Goal: Task Accomplishment & Management: Manage account settings

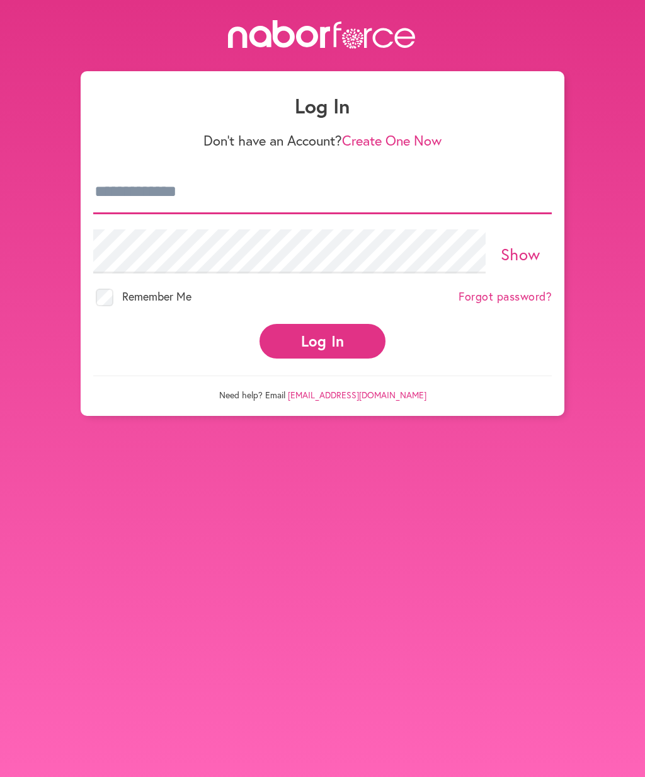
click at [132, 199] on input "email" at bounding box center [322, 192] width 459 height 44
type input "**********"
click at [323, 329] on button "Log In" at bounding box center [323, 341] width 126 height 35
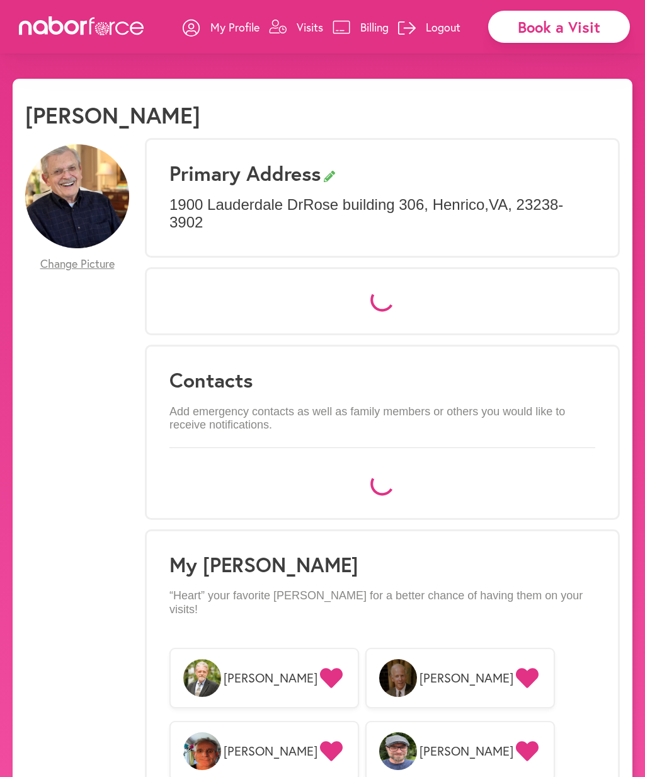
select select "*"
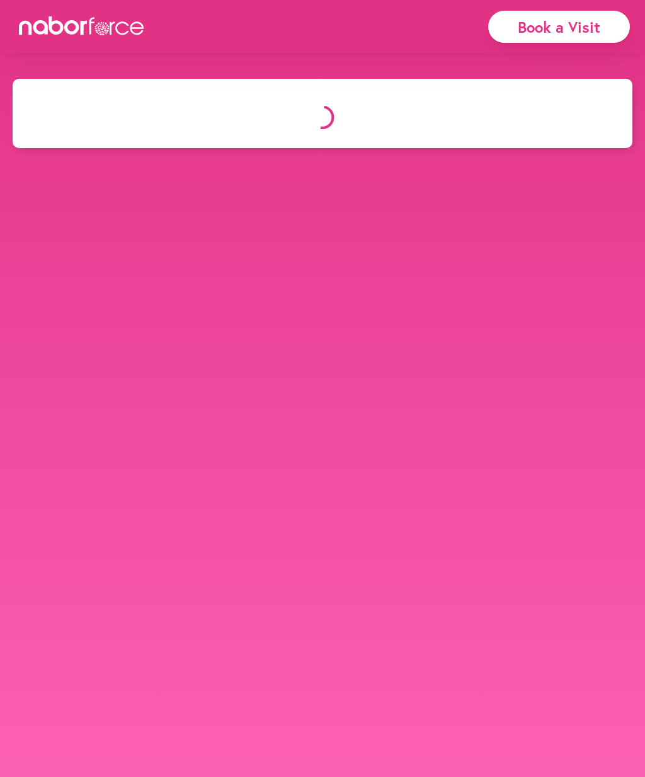
select select "*"
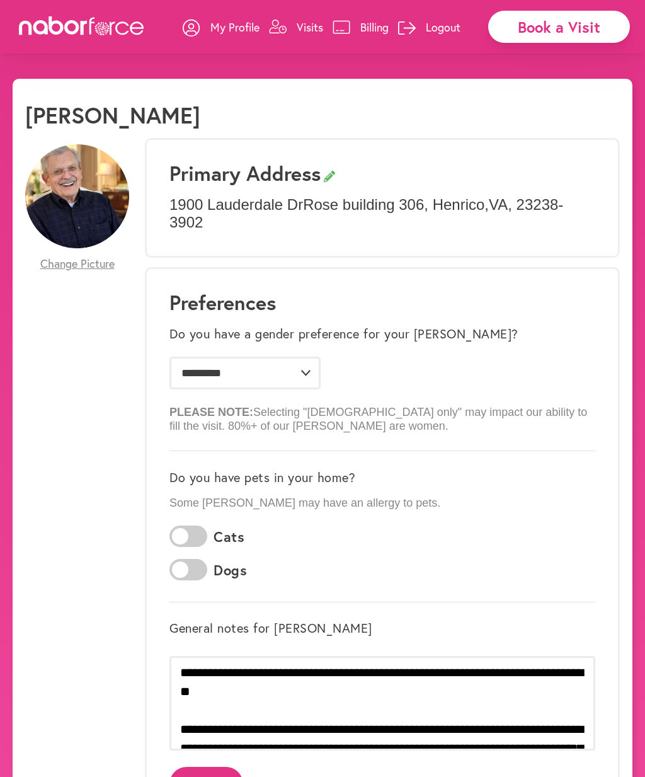
click at [224, 31] on p "My Profile" at bounding box center [234, 27] width 49 height 15
click at [219, 26] on p "My Profile" at bounding box center [234, 27] width 49 height 15
click at [304, 31] on p "Visits" at bounding box center [310, 27] width 26 height 15
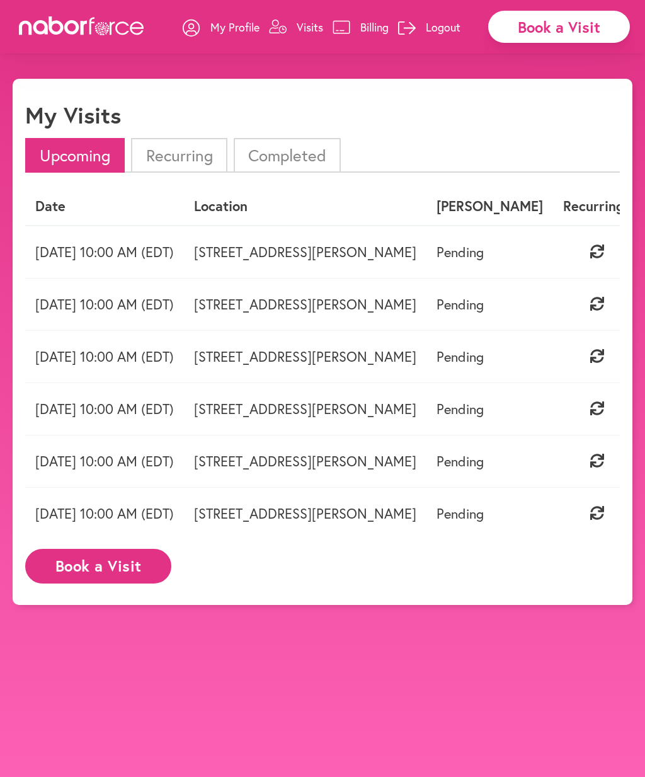
click at [157, 152] on li "Recurring" at bounding box center [179, 155] width 96 height 35
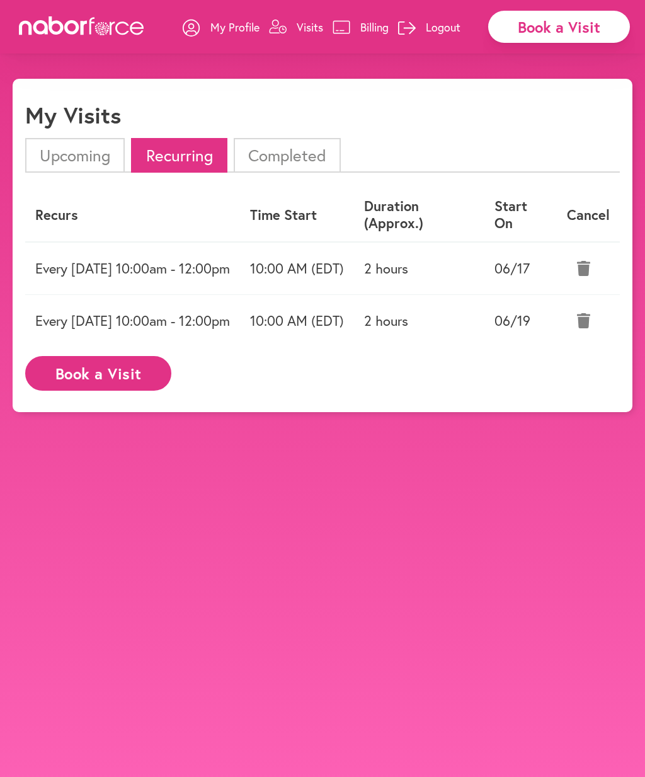
click at [587, 258] on button at bounding box center [583, 268] width 33 height 31
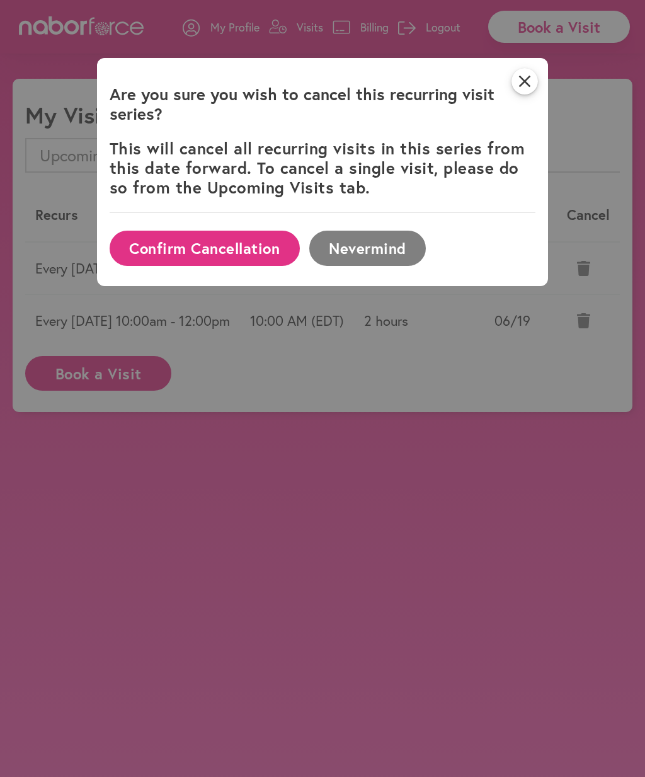
click at [151, 258] on button "Confirm Cancellation" at bounding box center [205, 248] width 190 height 35
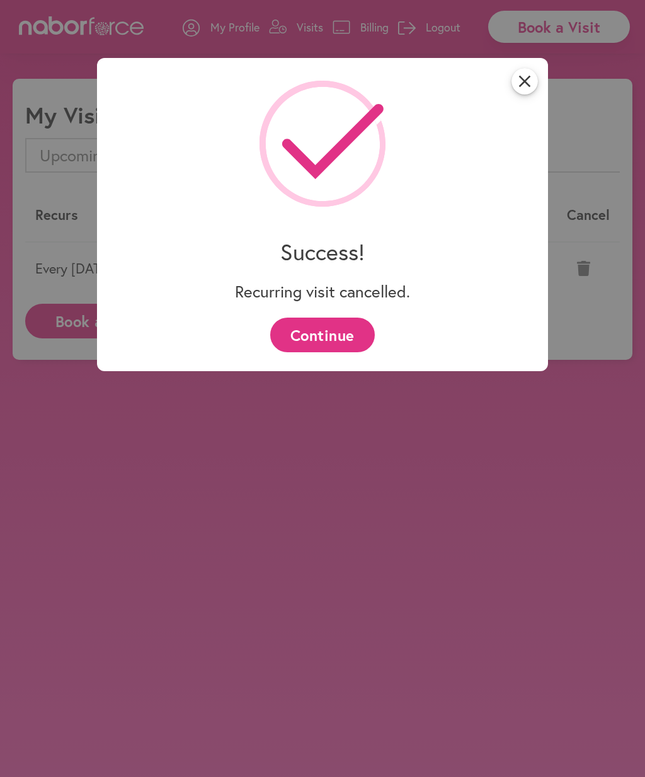
click at [293, 346] on button "Continue" at bounding box center [322, 334] width 104 height 35
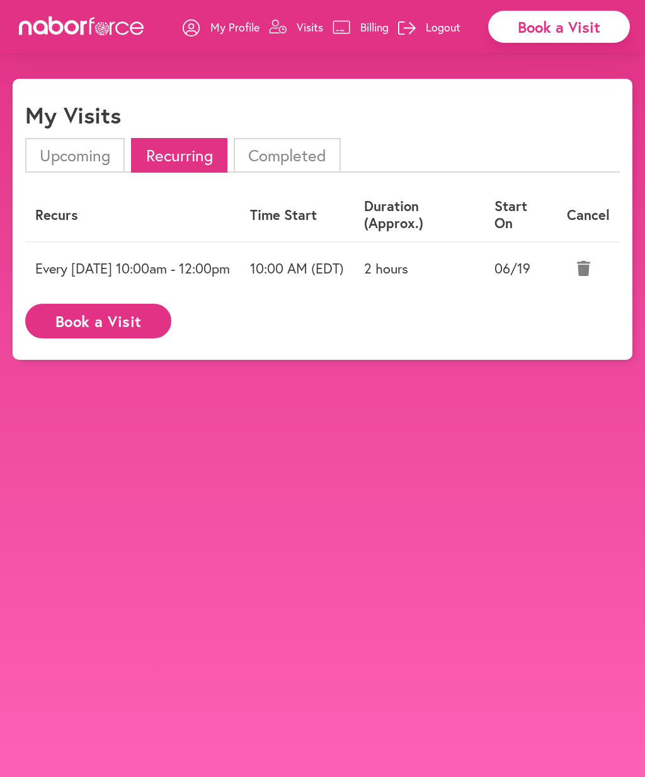
click at [581, 279] on button at bounding box center [583, 268] width 33 height 31
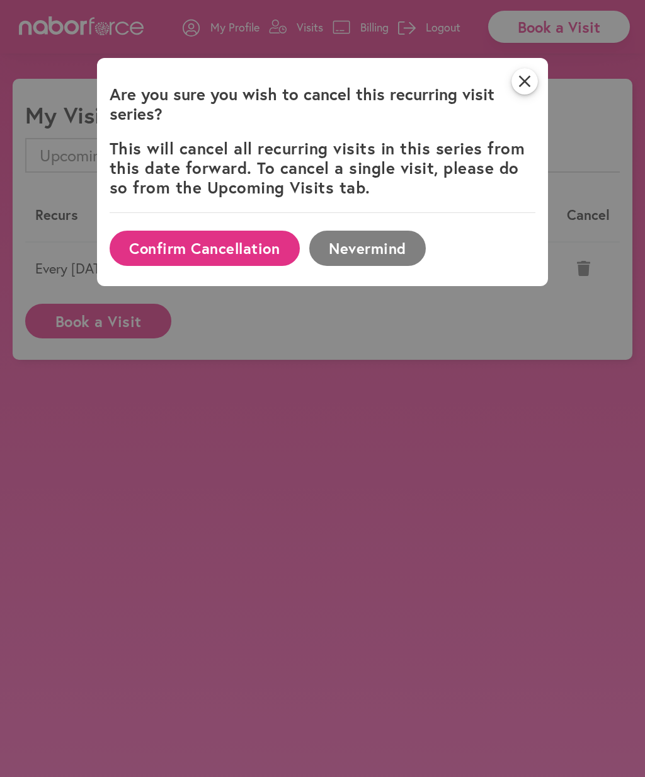
click at [155, 256] on button "Confirm Cancellation" at bounding box center [205, 248] width 190 height 35
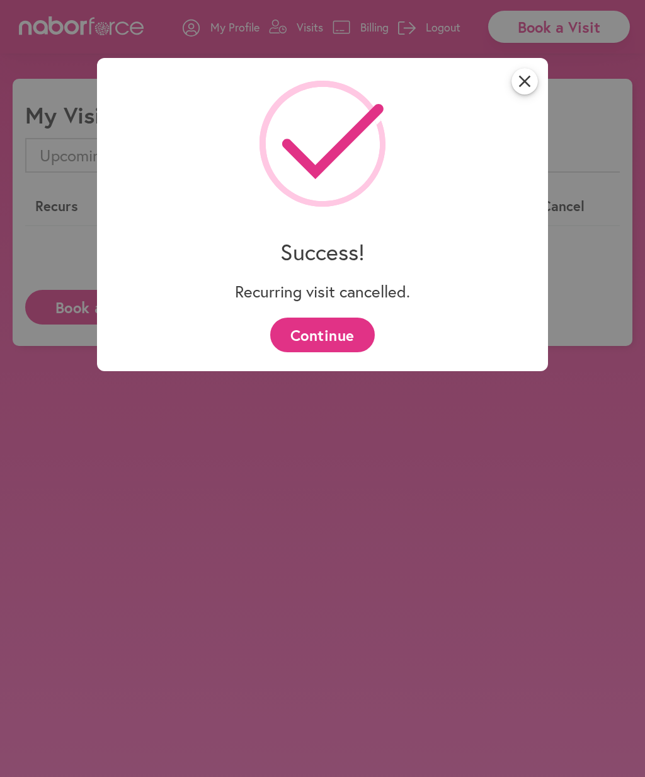
click at [280, 345] on button "Continue" at bounding box center [322, 334] width 104 height 35
